Goal: Entertainment & Leisure: Consume media (video, audio)

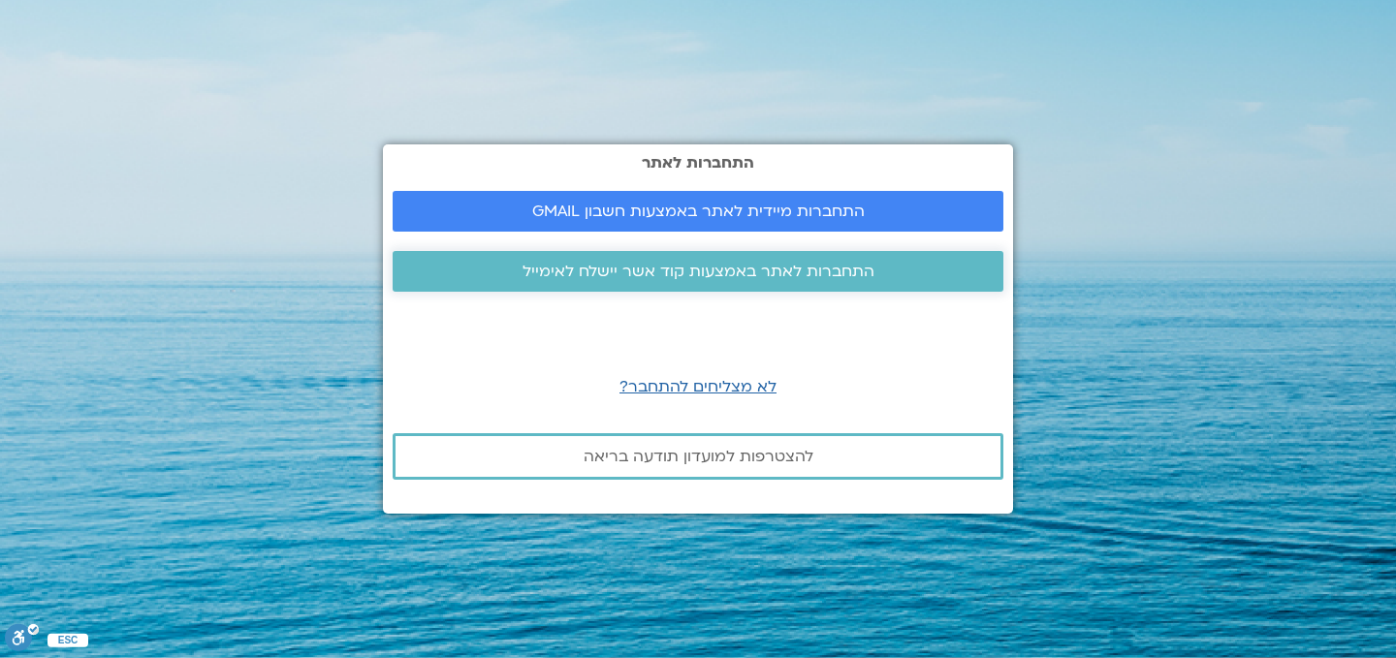
click at [716, 267] on span "התחברות לאתר באמצעות קוד אשר יישלח לאימייל" at bounding box center [698, 271] width 352 height 17
click at [707, 210] on span "התחברות מיידית לאתר באמצעות חשבון GMAIL" at bounding box center [698, 211] width 332 height 17
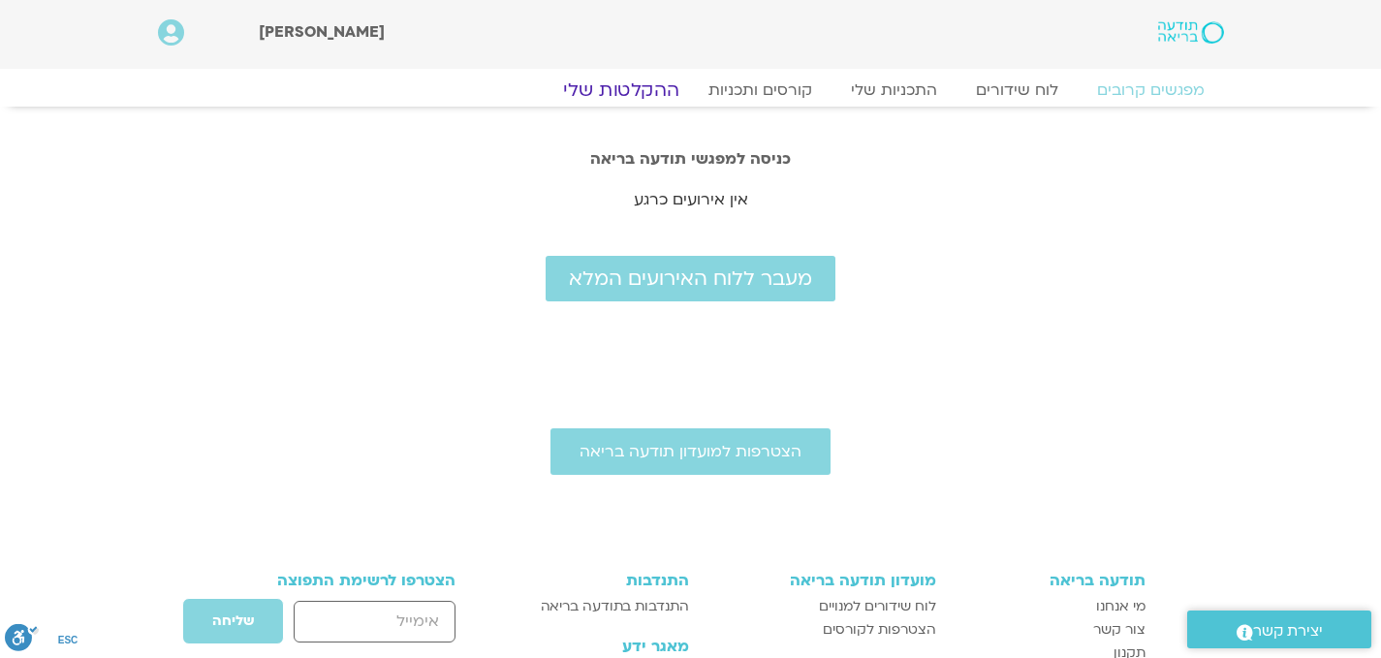
click at [614, 85] on link "ההקלטות שלי" at bounding box center [621, 90] width 163 height 23
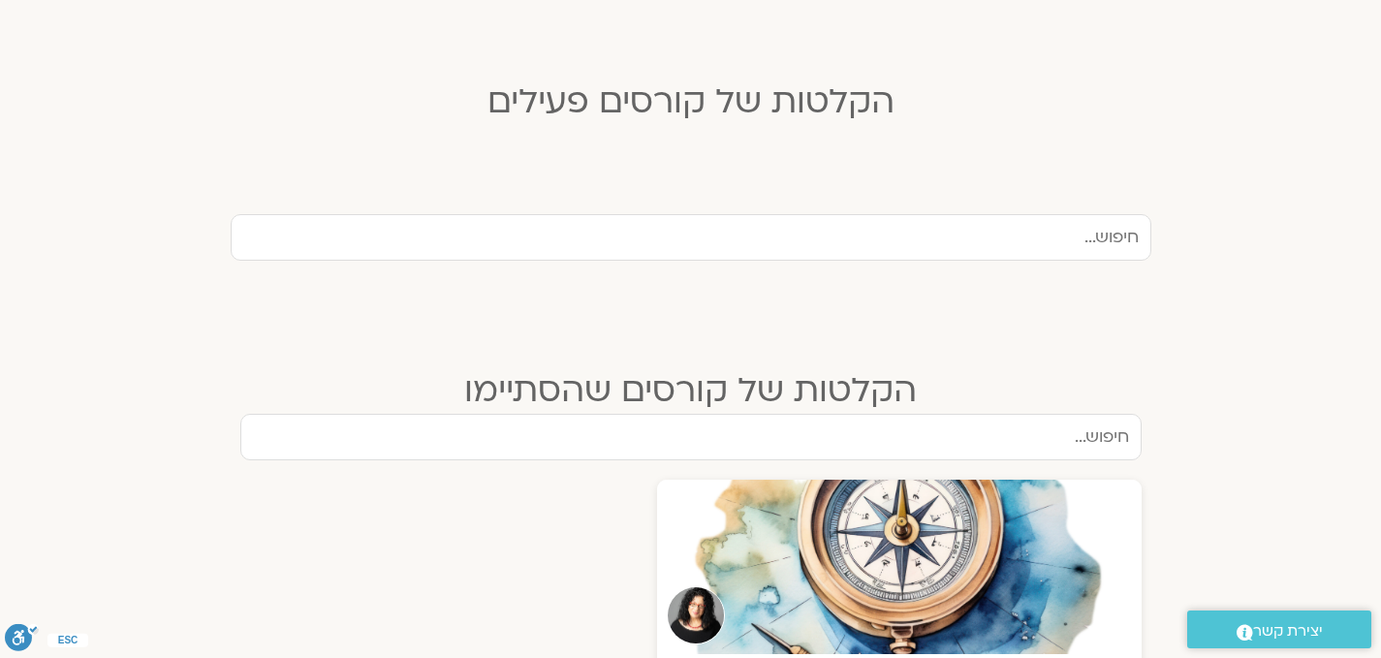
scroll to position [775, 0]
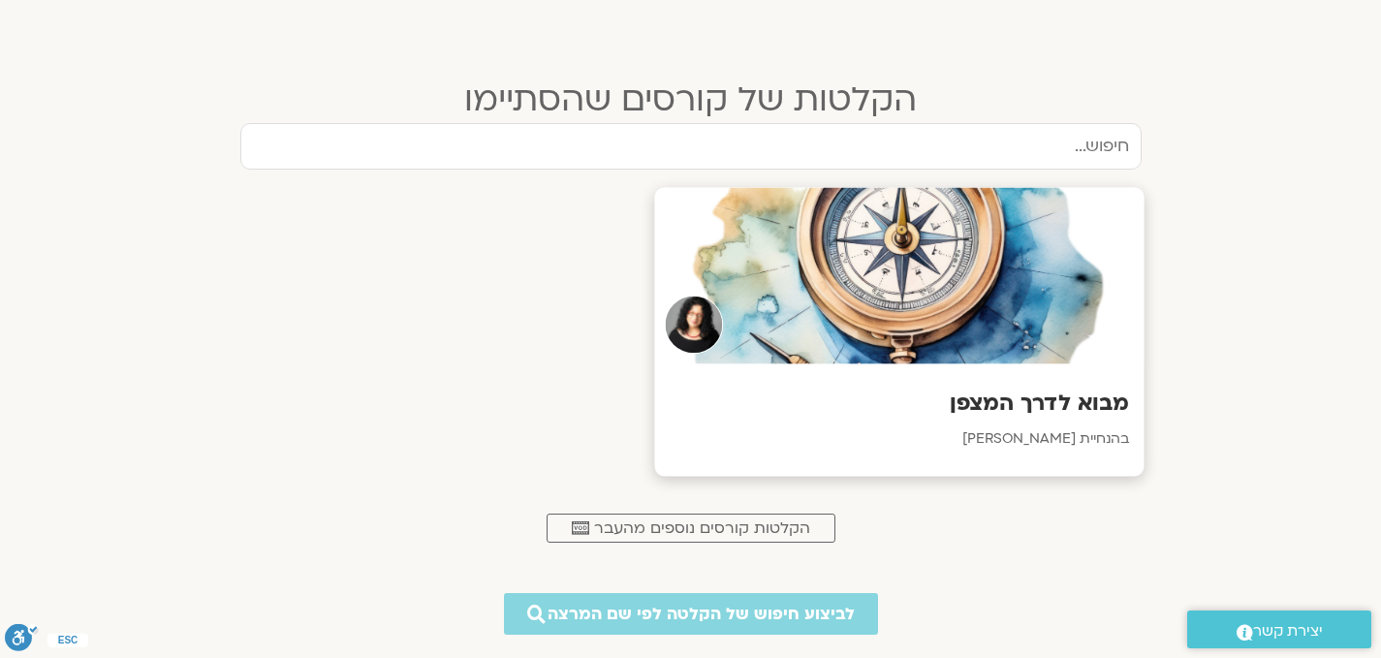
click at [985, 401] on h3 "מבוא לדרך המצפן" at bounding box center [899, 404] width 460 height 30
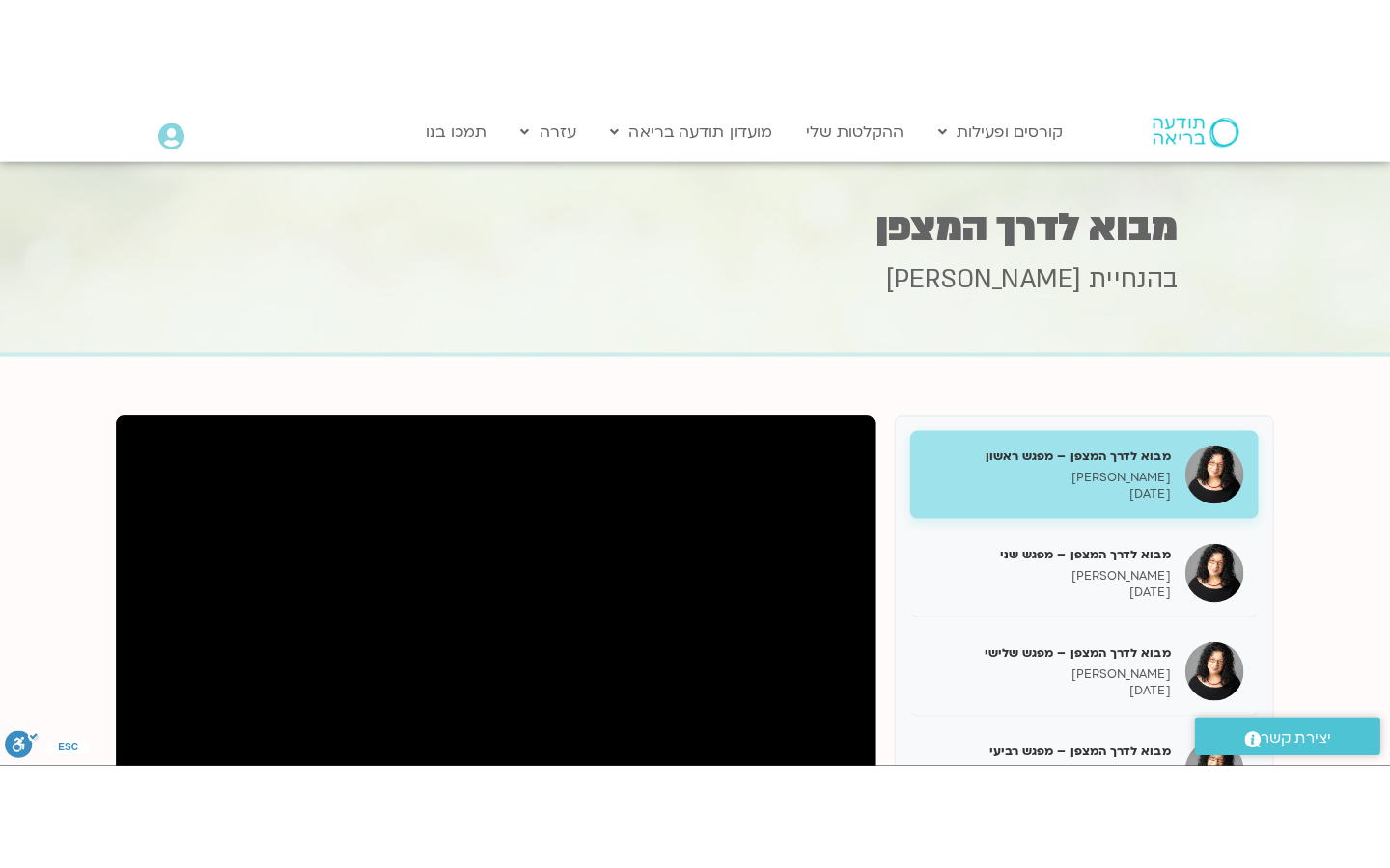
scroll to position [193, 0]
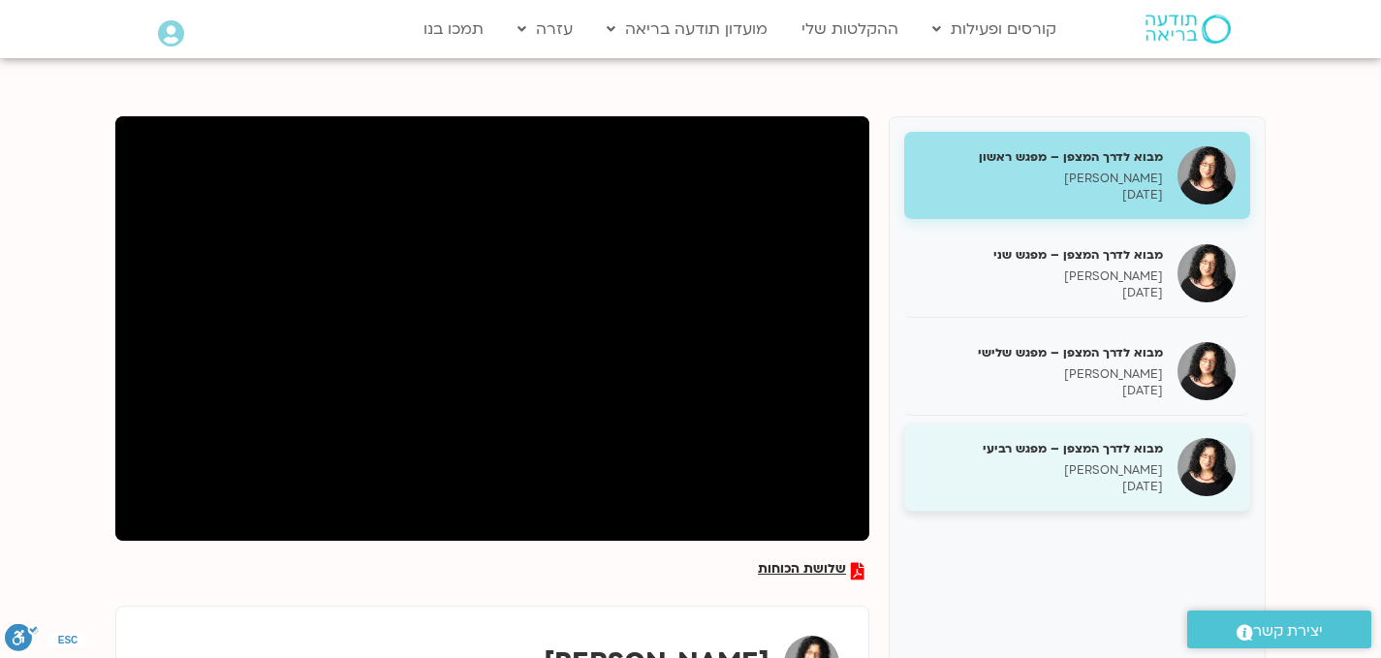
click at [1110, 481] on p "[DATE]" at bounding box center [1041, 487] width 244 height 16
